Goal: Transaction & Acquisition: Download file/media

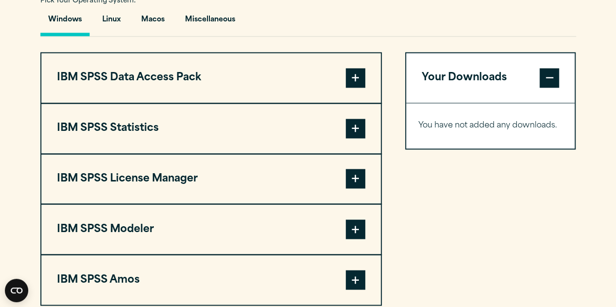
scroll to position [737, 0]
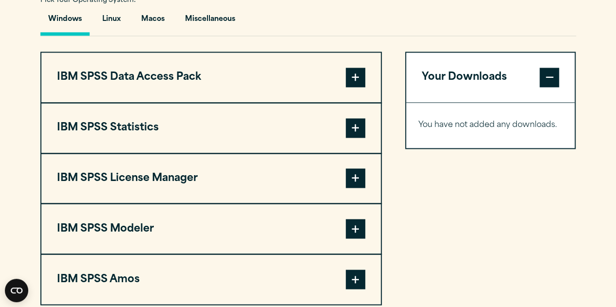
click at [350, 285] on span at bounding box center [355, 279] width 19 height 19
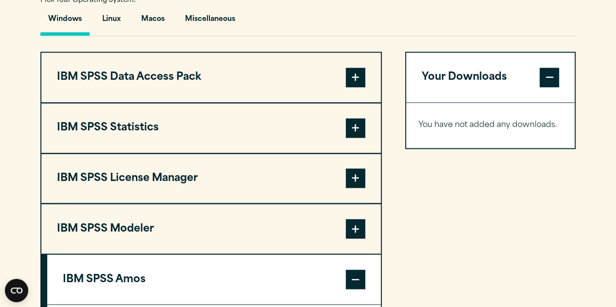
click at [350, 283] on span at bounding box center [355, 279] width 19 height 19
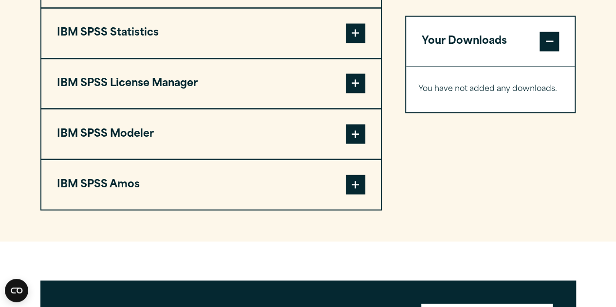
scroll to position [839, 0]
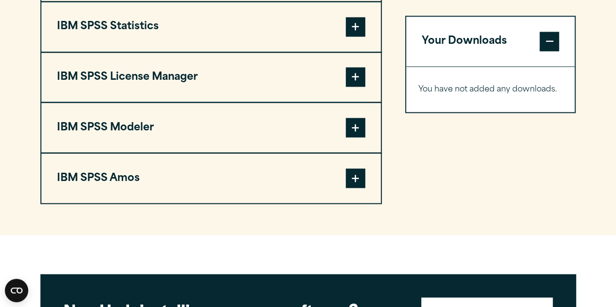
click at [373, 187] on button "IBM SPSS Amos" at bounding box center [210, 178] width 339 height 50
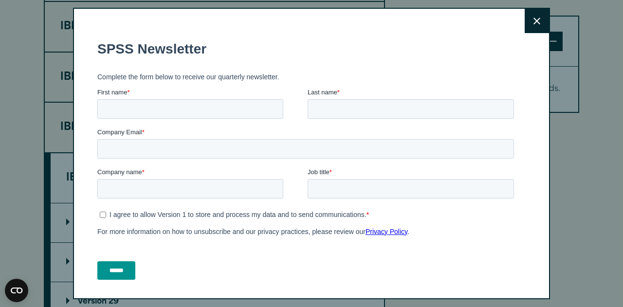
click at [525, 23] on button "Close" at bounding box center [537, 21] width 24 height 24
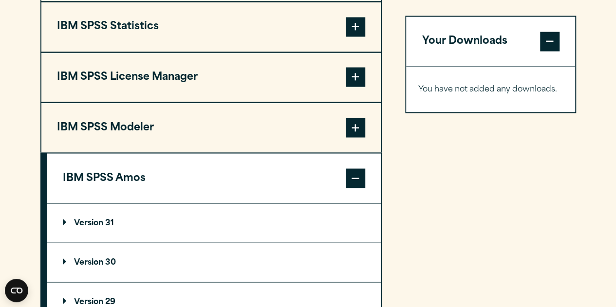
click at [192, 228] on summary "Version 31" at bounding box center [214, 223] width 334 height 39
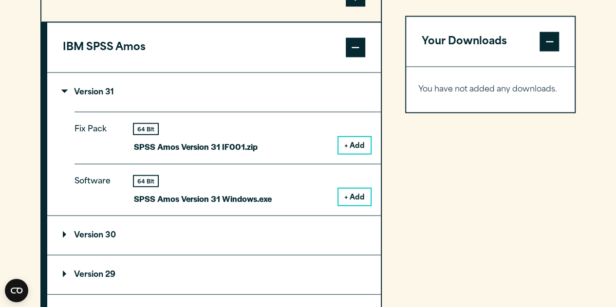
scroll to position [968, 0]
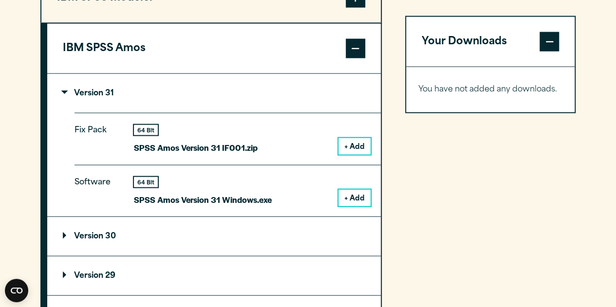
click at [355, 198] on button "+ Add" at bounding box center [354, 198] width 32 height 17
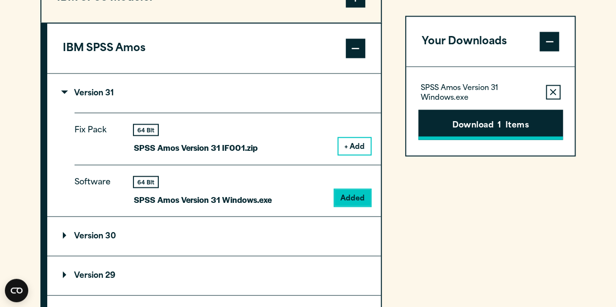
click at [459, 124] on button "Download 1 Items" at bounding box center [490, 125] width 145 height 30
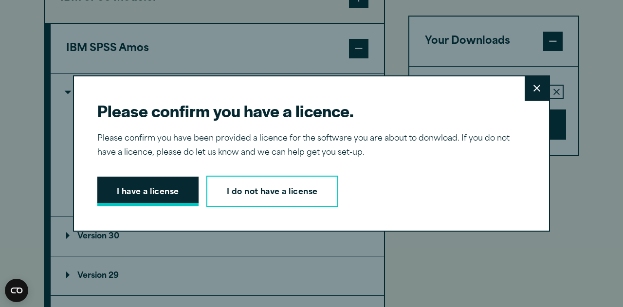
click at [156, 193] on button "I have a license" at bounding box center [147, 192] width 101 height 30
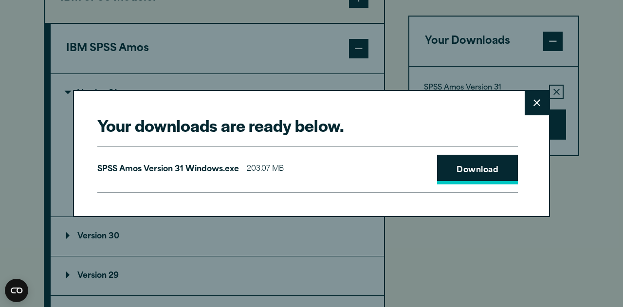
click at [483, 176] on link "Download" at bounding box center [477, 170] width 81 height 30
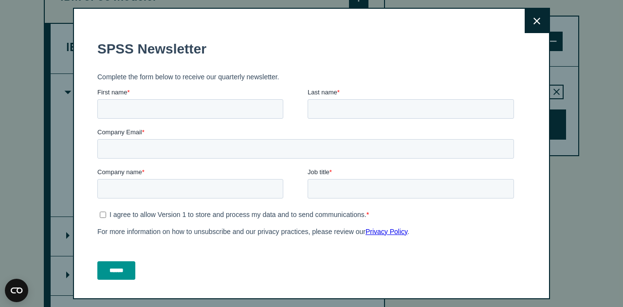
click at [529, 21] on button "Close" at bounding box center [537, 21] width 24 height 24
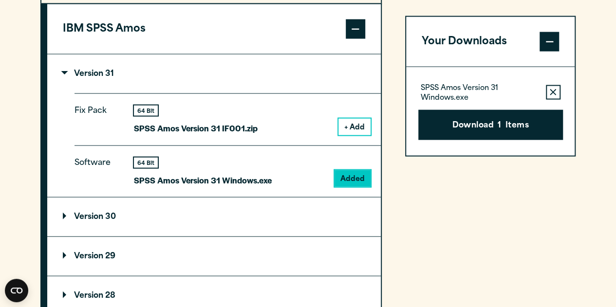
scroll to position [994, 0]
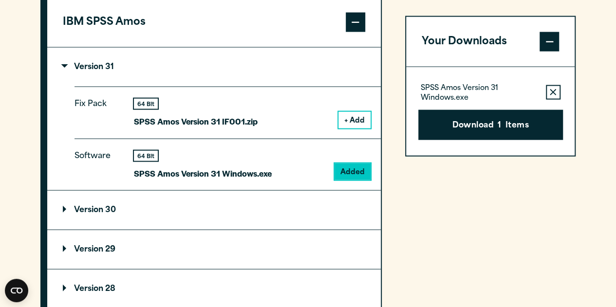
click at [444, 262] on div "Your Downloads SPSS [PERSON_NAME] Version 31 Windows.exe Remove this item from …" at bounding box center [490, 91] width 171 height 595
click at [450, 197] on div "Your Downloads SPSS [PERSON_NAME] Version 31 Windows.exe Remove this item from …" at bounding box center [490, 91] width 171 height 595
